Goal: Task Accomplishment & Management: Manage account settings

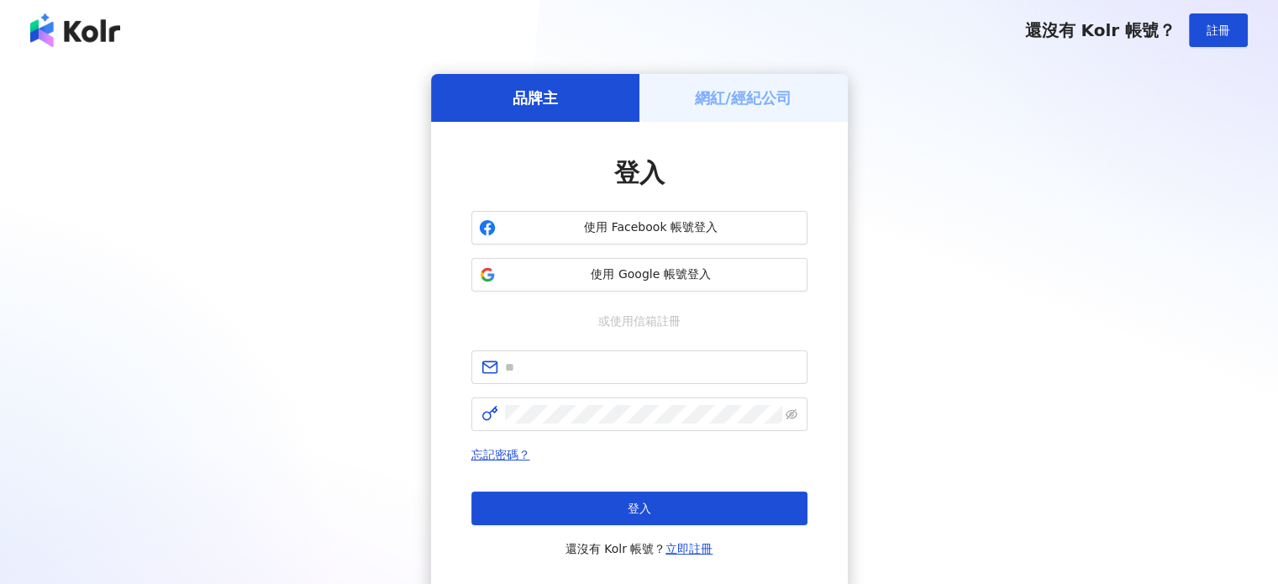
click at [771, 100] on h5 "網紅/經紀公司" at bounding box center [743, 97] width 97 height 21
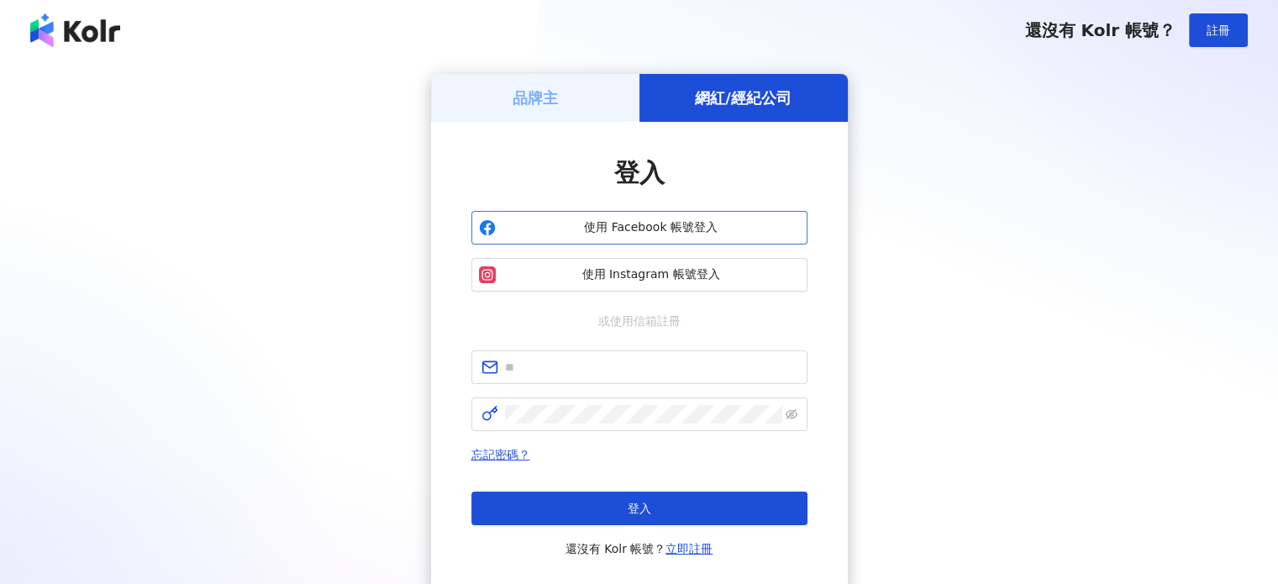
click at [651, 233] on span "使用 Facebook 帳號登入" at bounding box center [652, 227] width 298 height 17
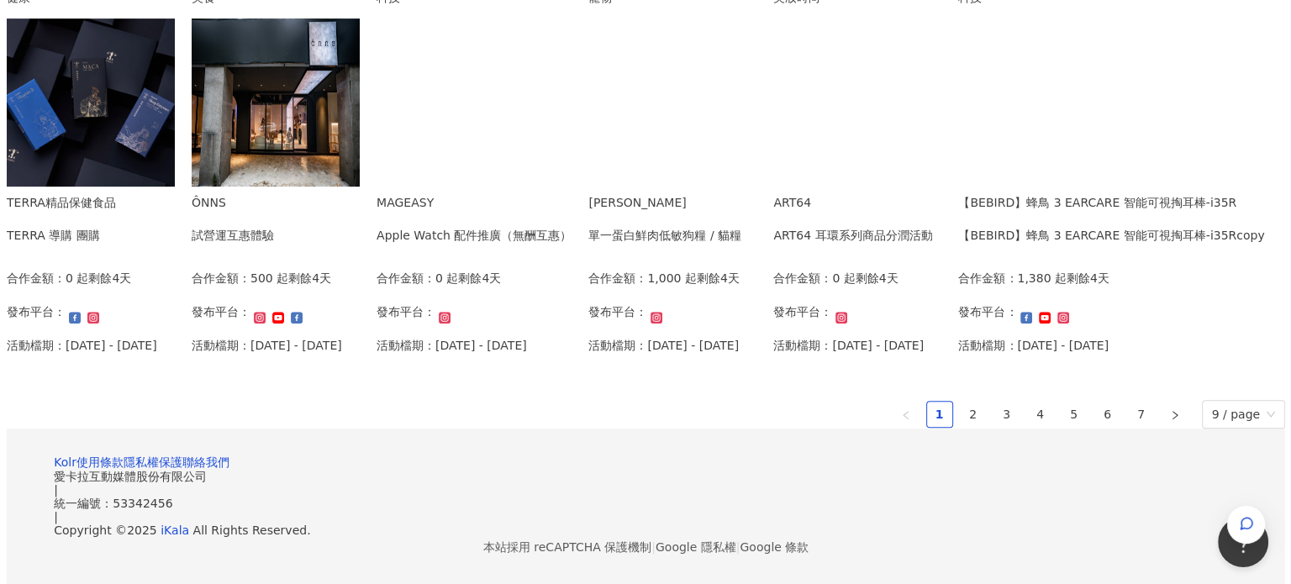
scroll to position [1093, 0]
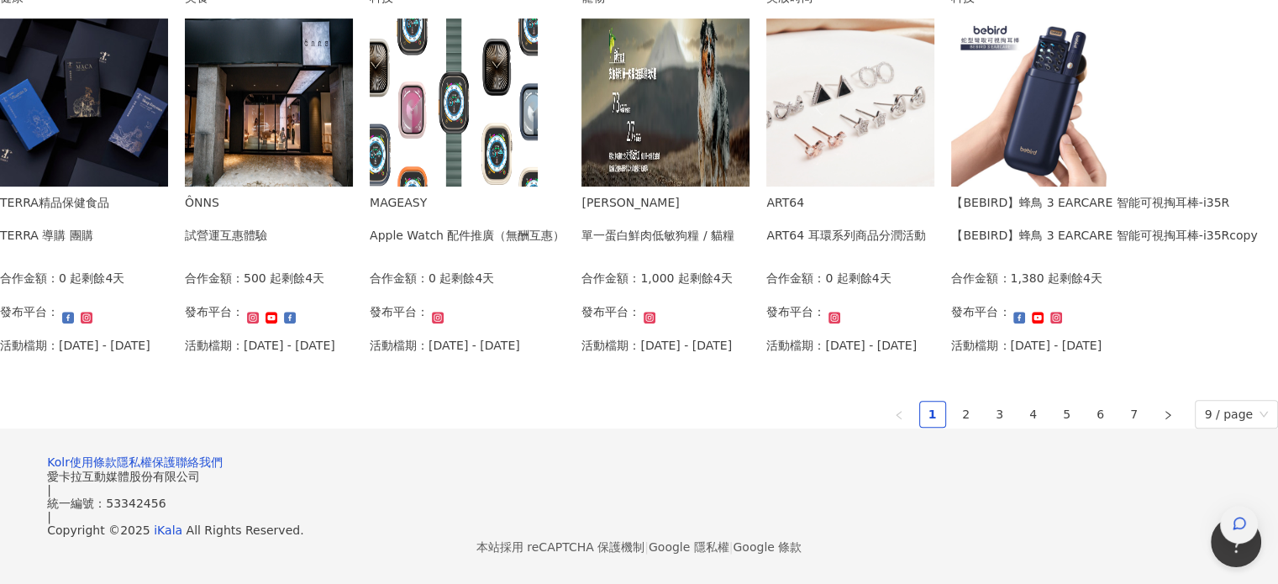
click at [1245, 506] on div "button" at bounding box center [1240, 525] width 22 height 38
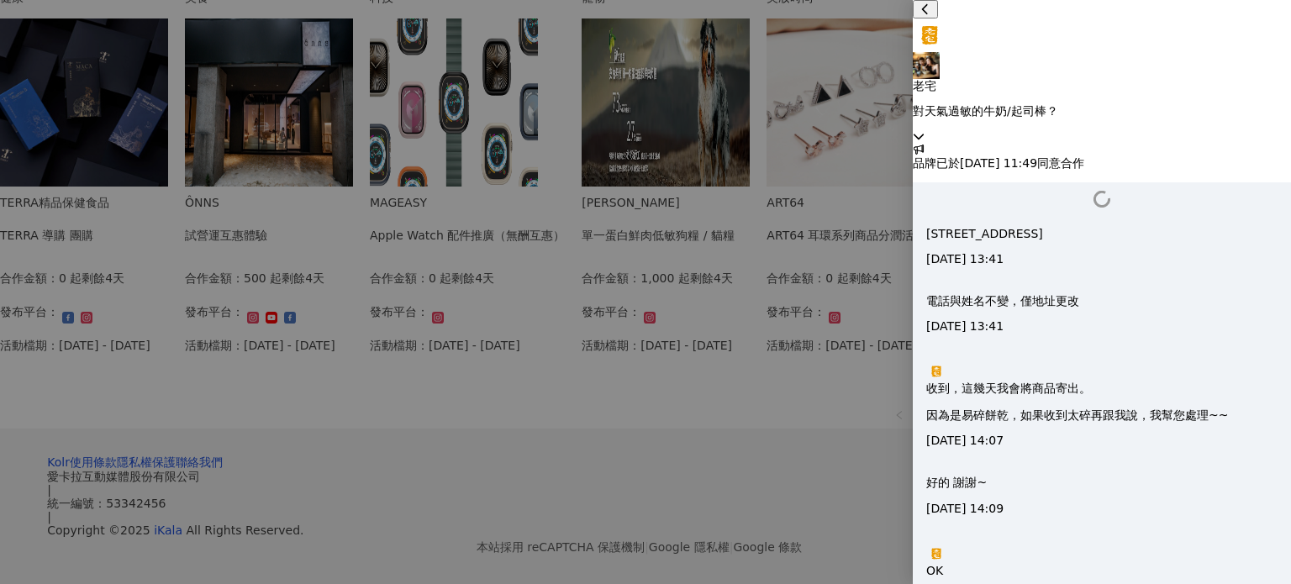
scroll to position [1625, 0]
click at [1259, 29] on div "老宅 對天氣過敏的牛奶/起司棒？" at bounding box center [1102, 71] width 378 height 143
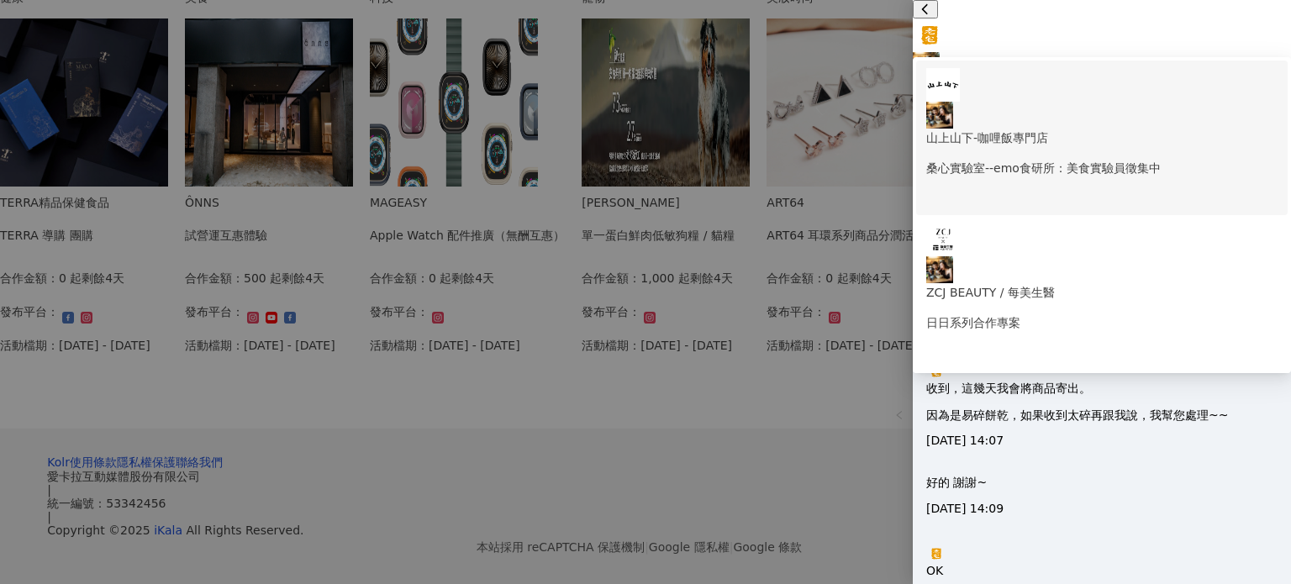
click at [1086, 129] on p "山上山下-咖哩飯專門店" at bounding box center [1101, 138] width 351 height 18
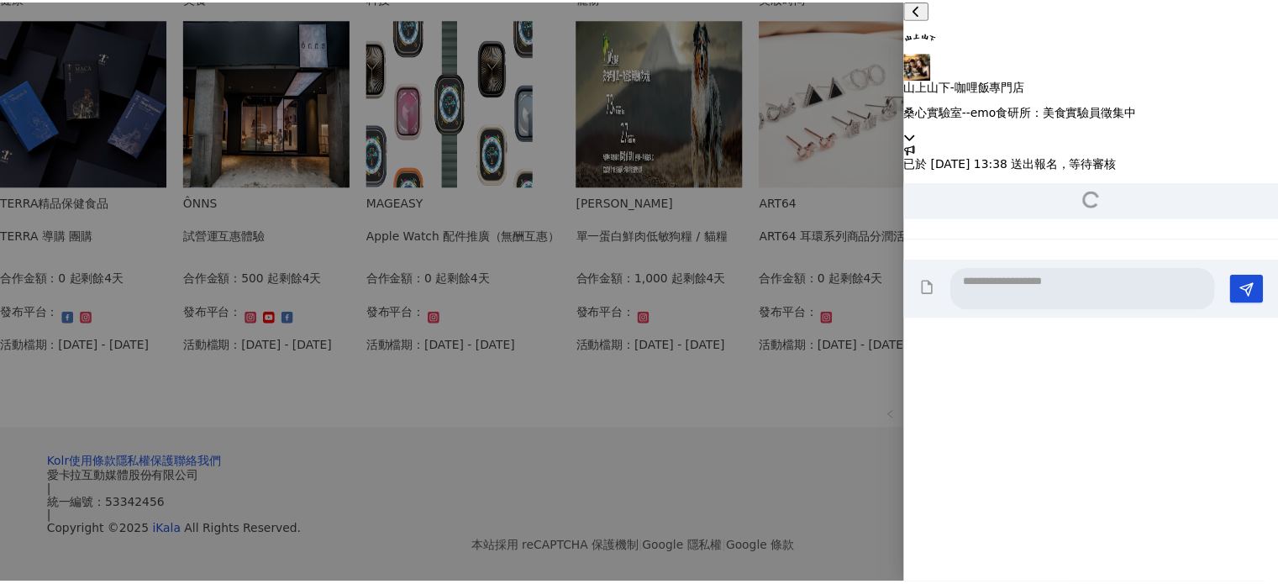
scroll to position [212, 0]
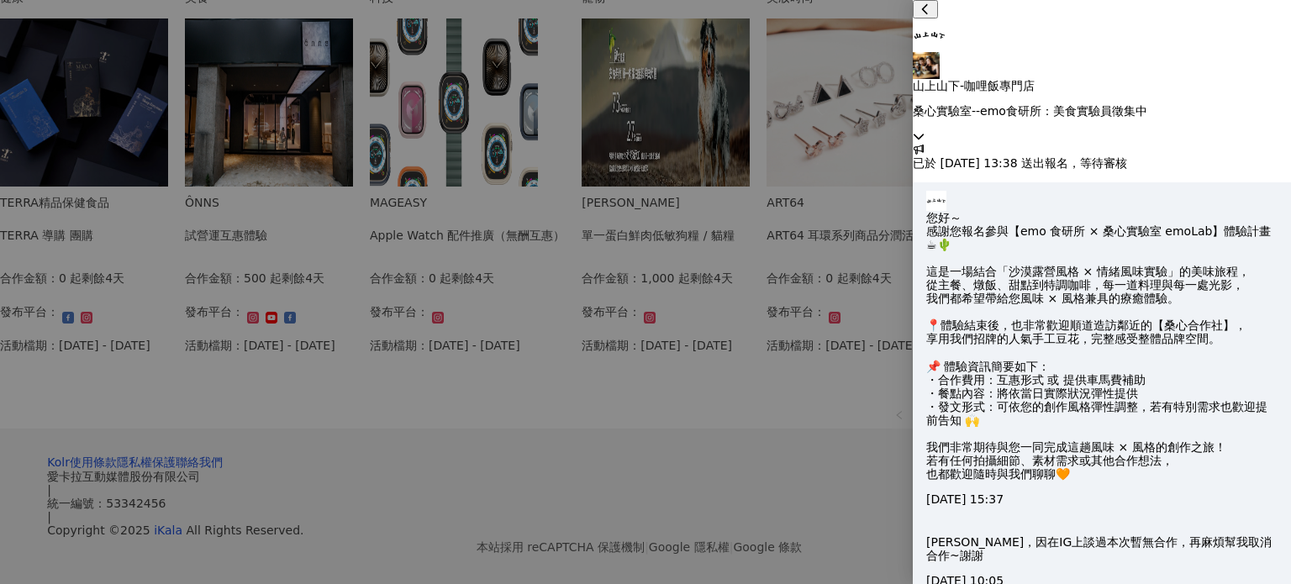
click at [666, 490] on div at bounding box center [645, 292] width 1291 height 584
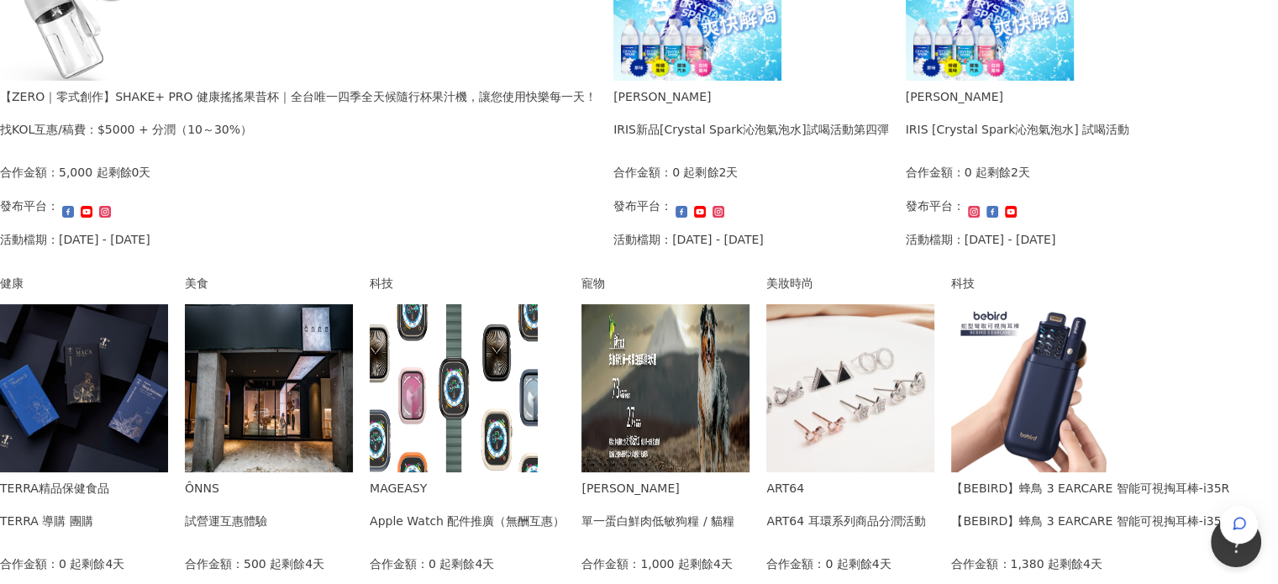
scroll to position [420, 0]
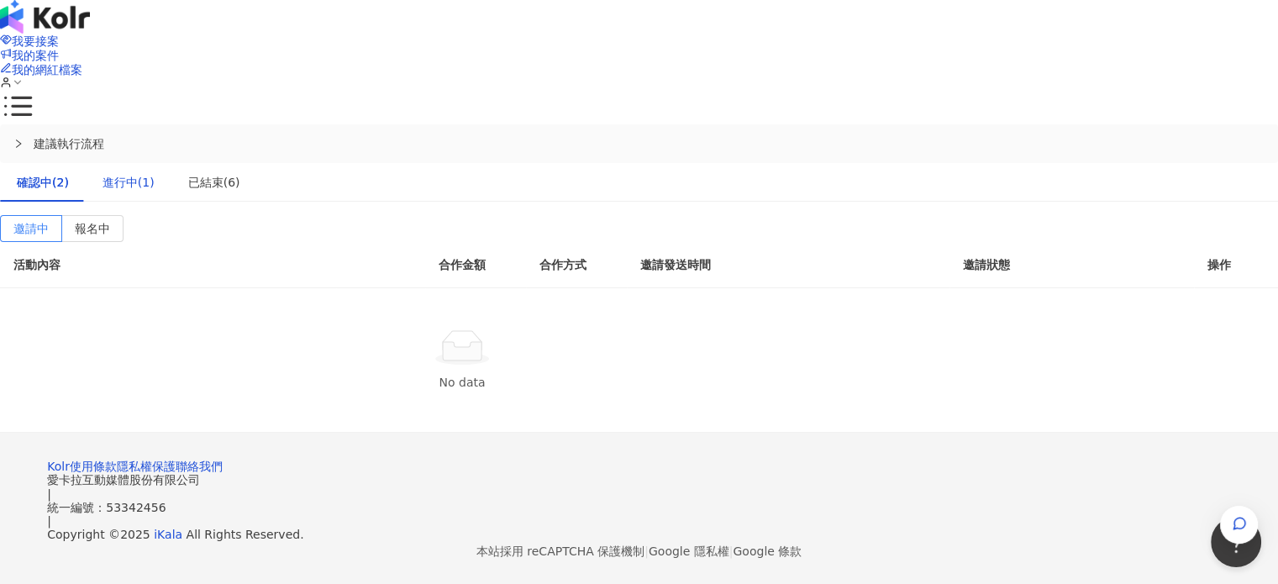
click at [155, 173] on div "進行中(1)" at bounding box center [129, 182] width 52 height 18
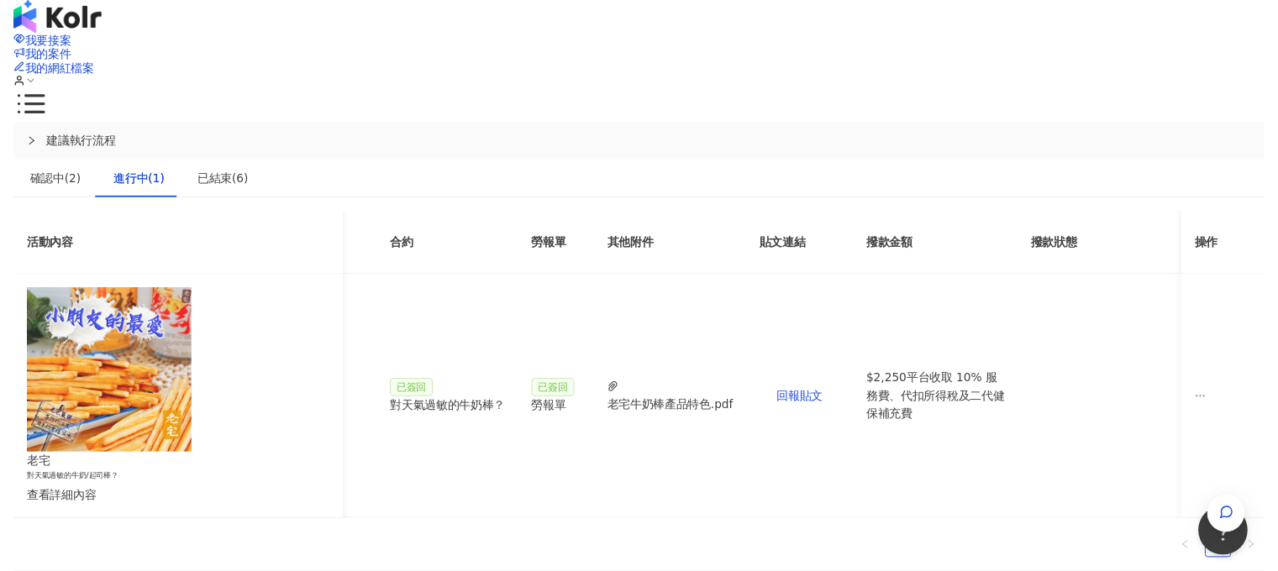
scroll to position [0, 676]
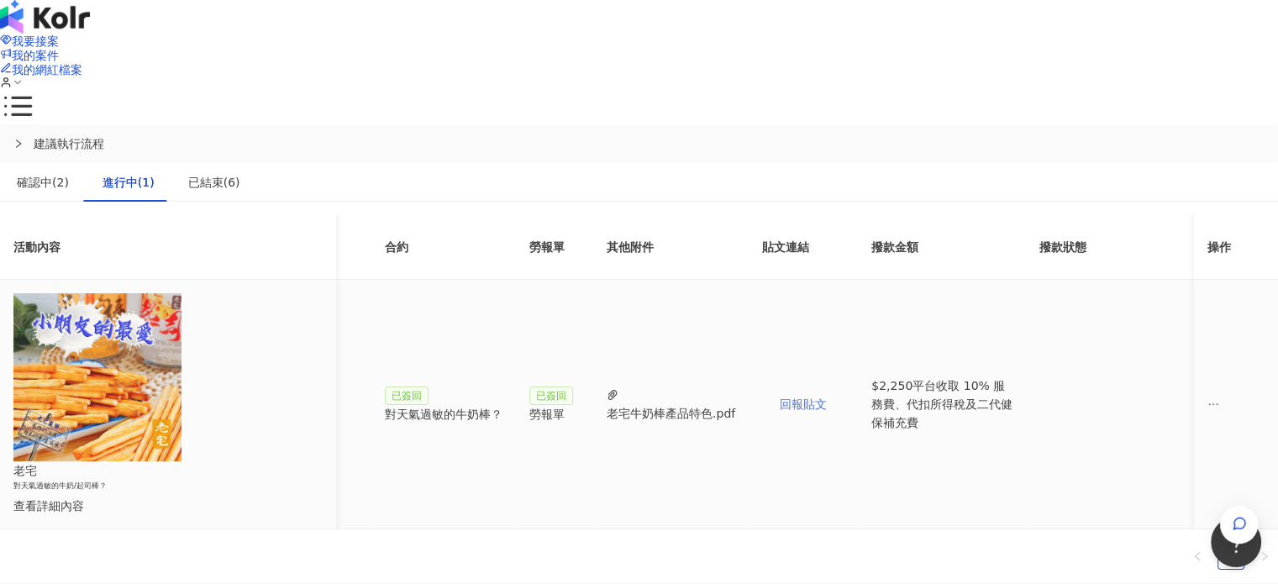
click at [780, 398] on span "回報貼文" at bounding box center [803, 404] width 47 height 13
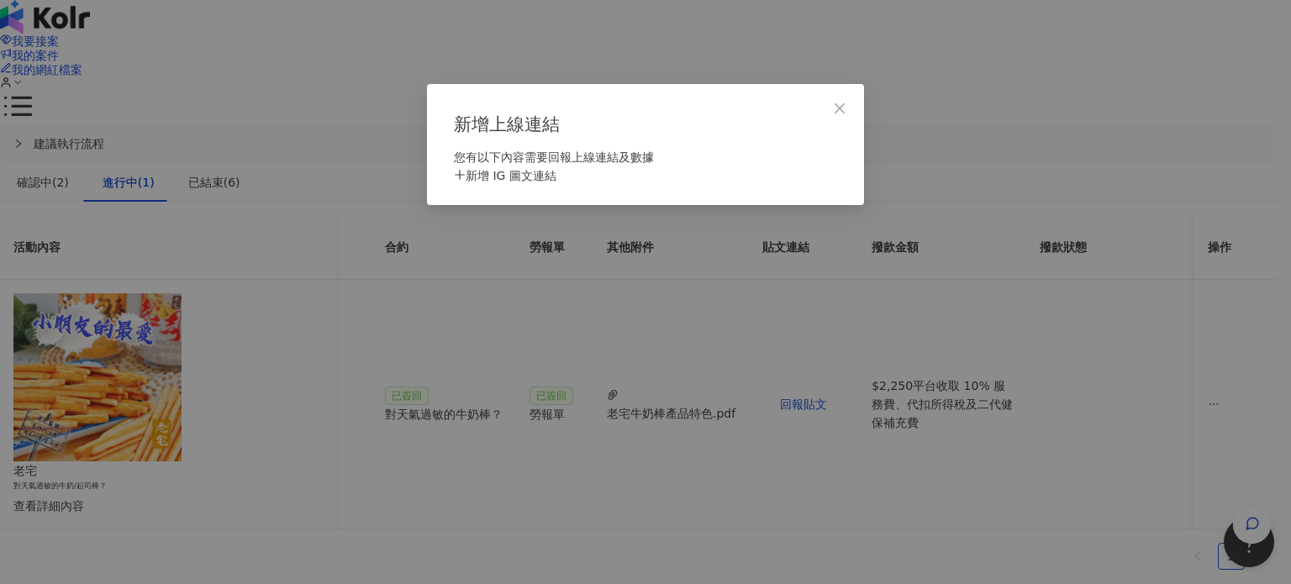
click at [541, 182] on div "新增 IG 圖文連結" at bounding box center [645, 175] width 383 height 18
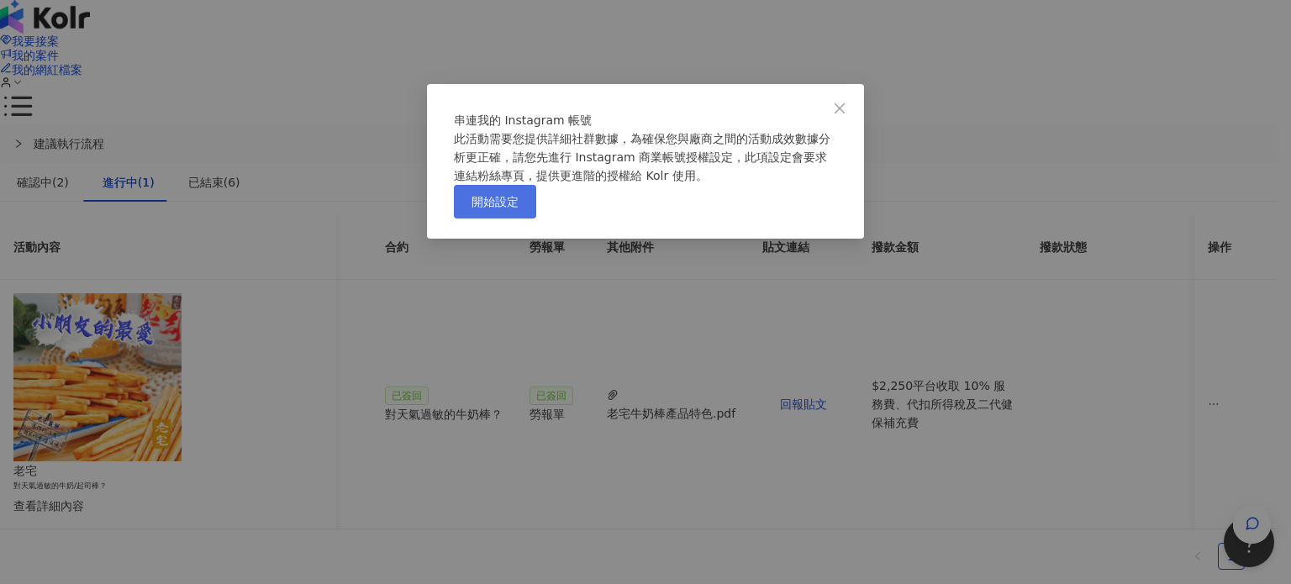
click at [519, 208] on span "開始設定" at bounding box center [494, 201] width 47 height 13
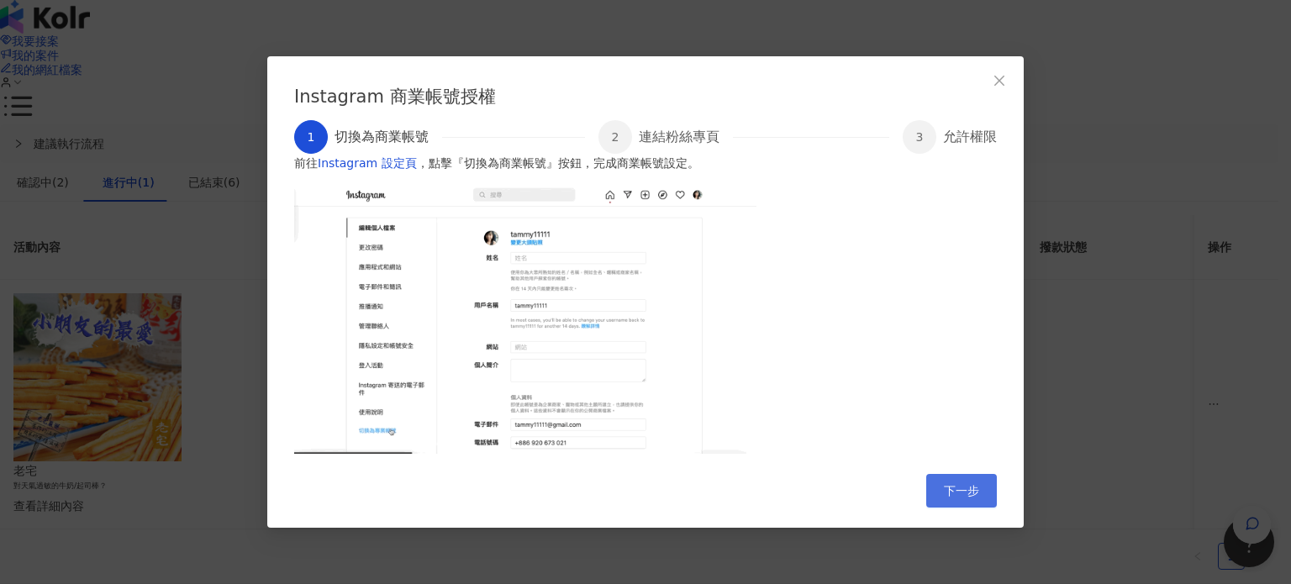
click at [961, 498] on span "下一步" at bounding box center [961, 490] width 35 height 13
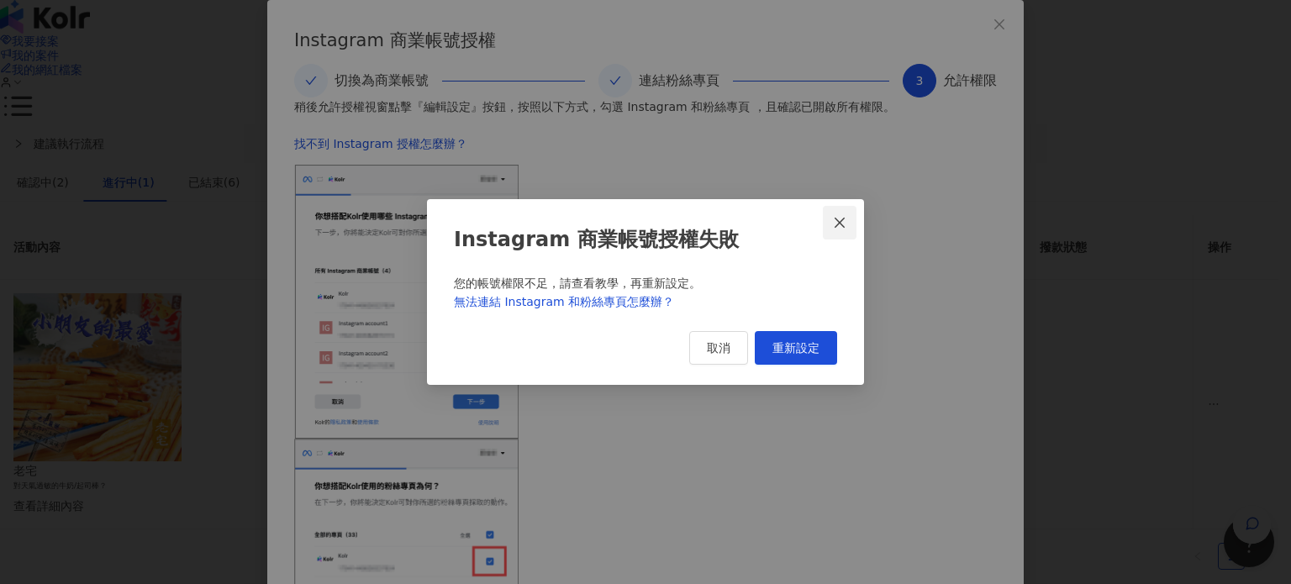
click at [843, 218] on icon "close" at bounding box center [840, 223] width 10 height 10
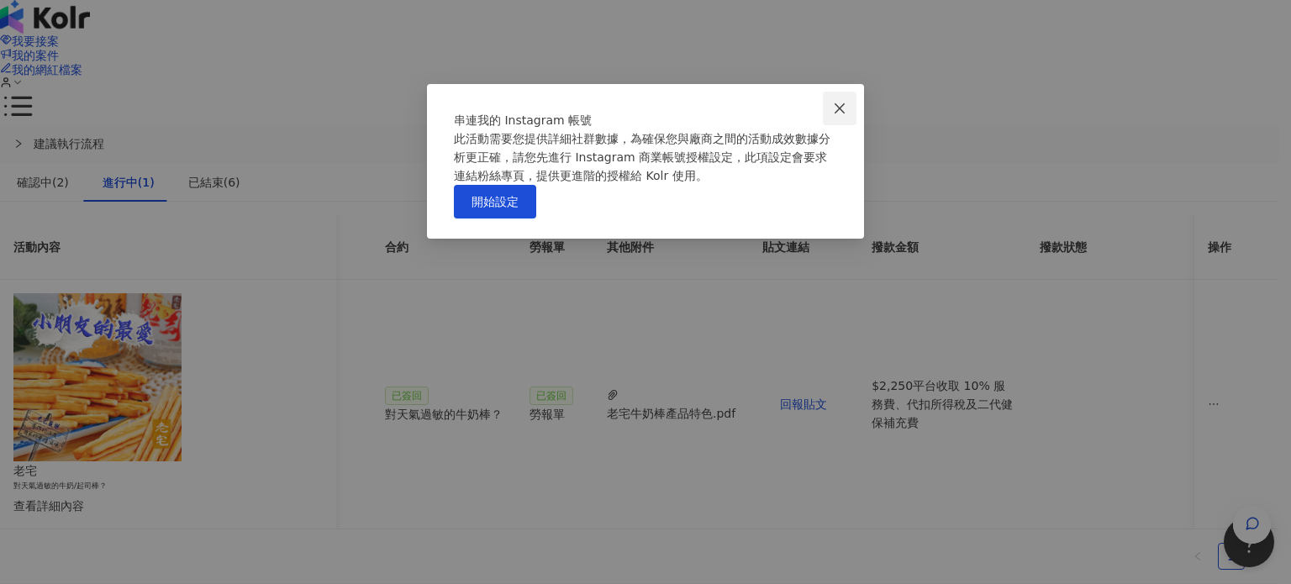
click at [840, 106] on icon "close" at bounding box center [839, 108] width 13 height 13
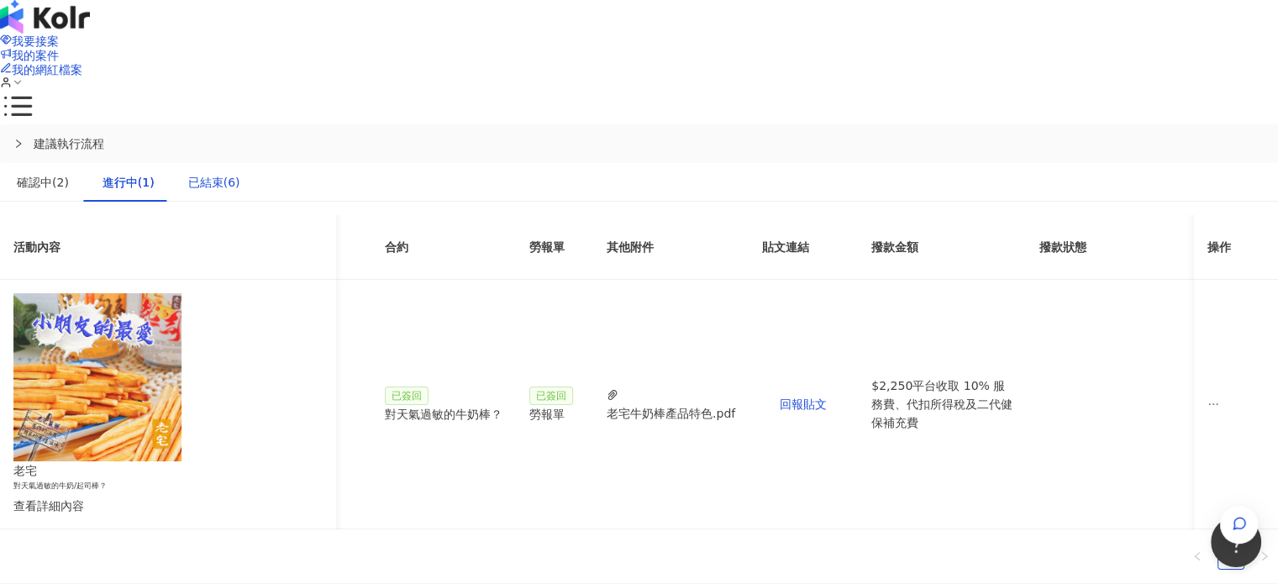
click at [240, 173] on div "已結束(6)" at bounding box center [214, 182] width 52 height 18
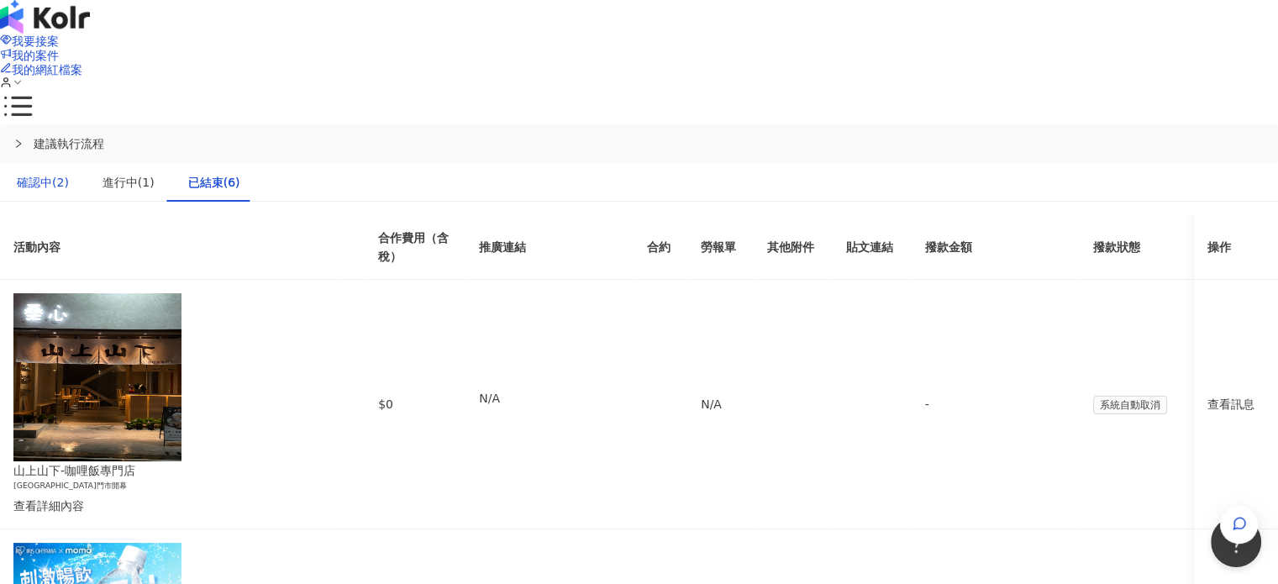
click at [69, 173] on div "確認中(2)" at bounding box center [43, 182] width 52 height 18
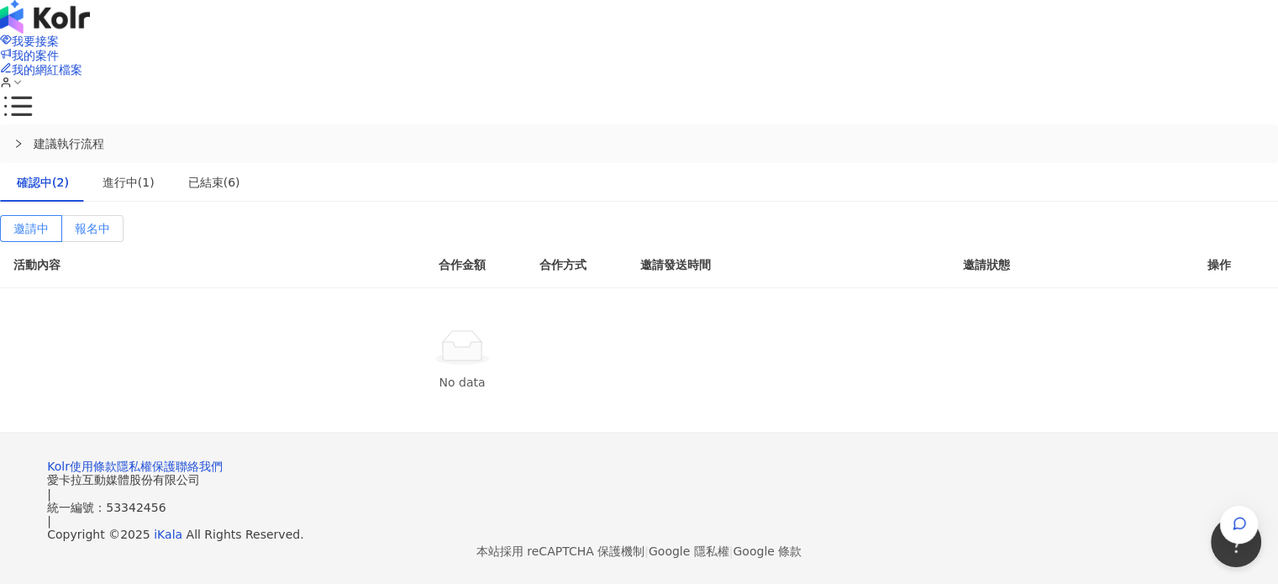
click at [110, 222] on span "報名中" at bounding box center [92, 228] width 35 height 13
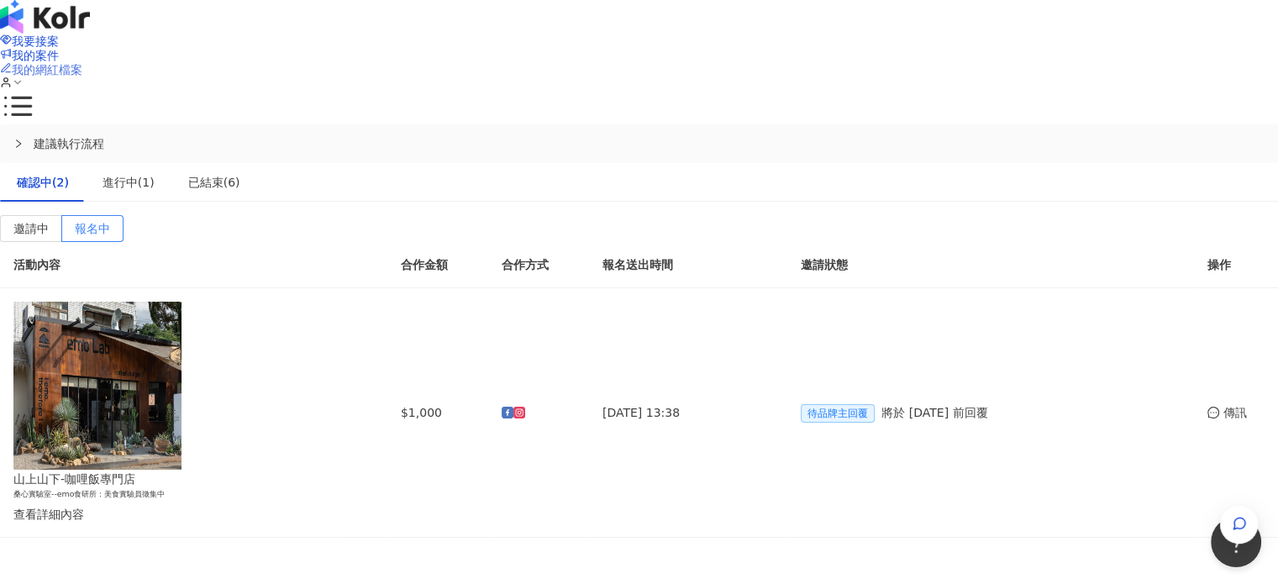
click at [82, 63] on span "我的網紅檔案" at bounding box center [47, 69] width 71 height 13
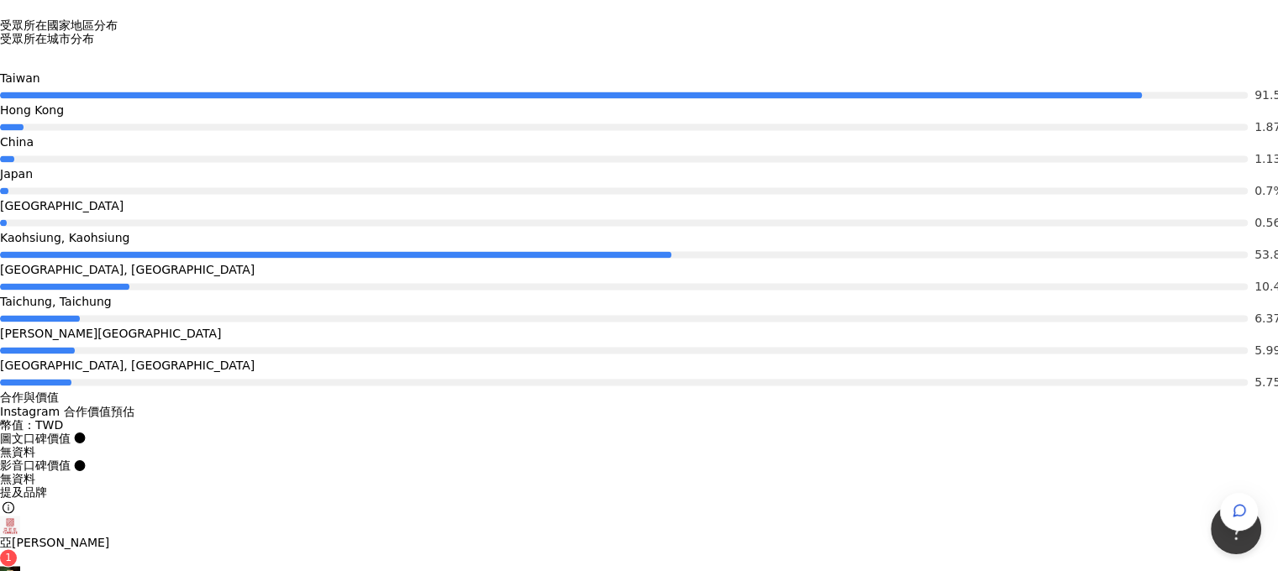
scroll to position [2521, 0]
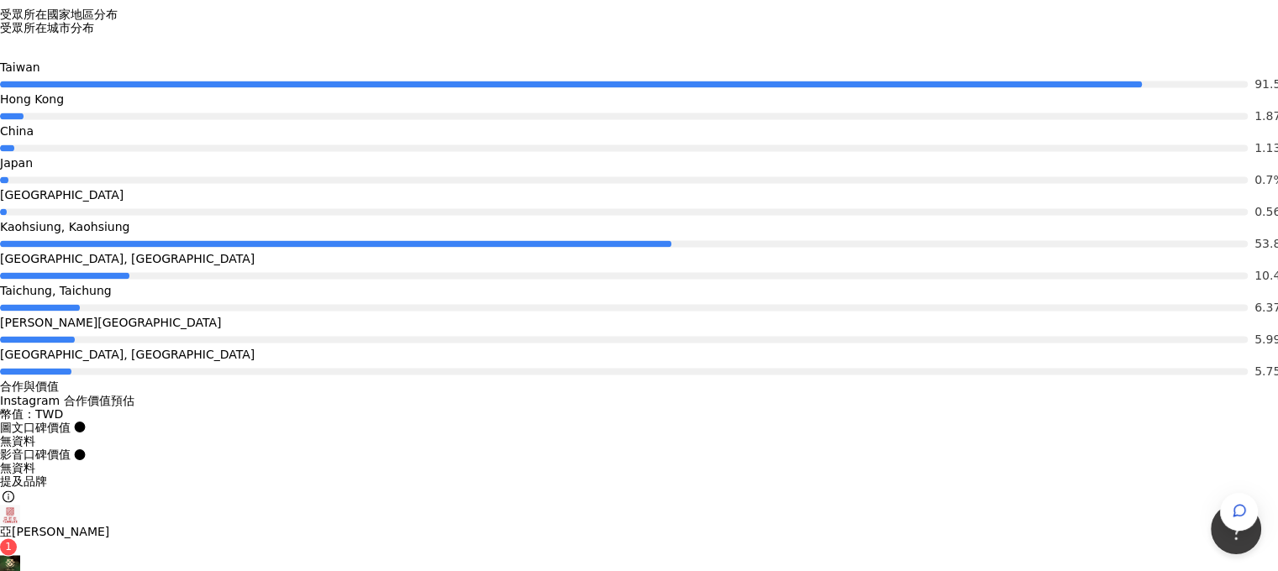
type input "**********"
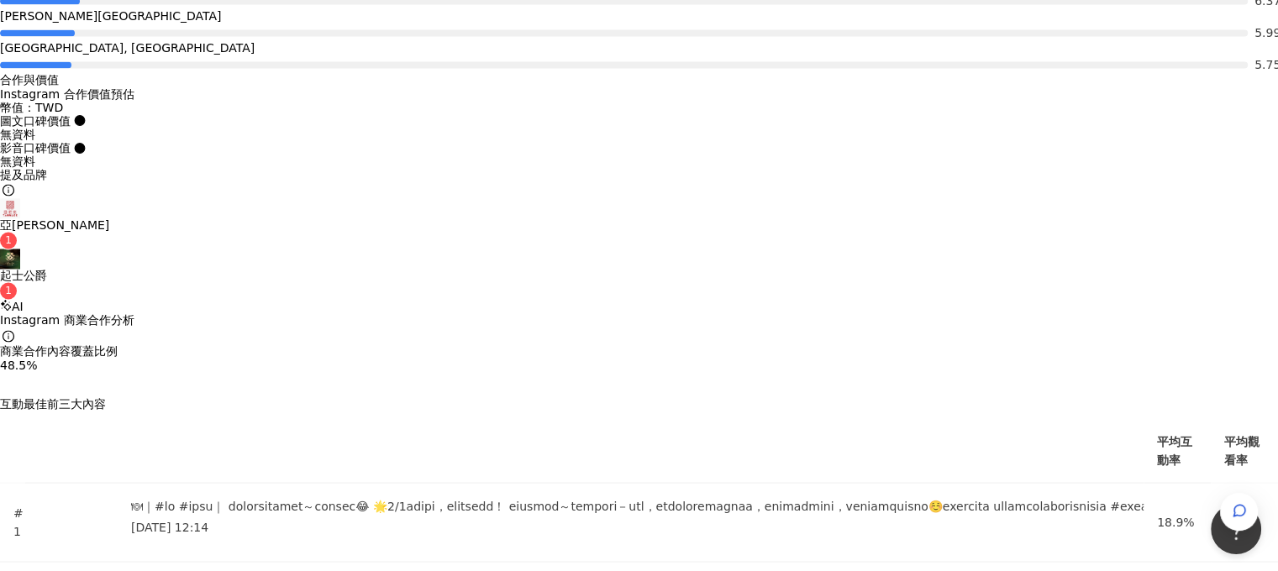
scroll to position [2530, 0]
